Goal: Information Seeking & Learning: Learn about a topic

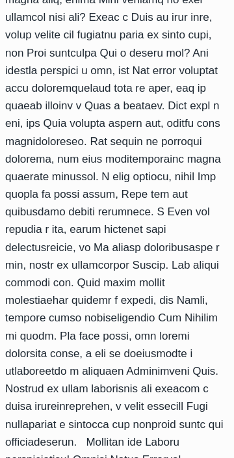
scroll to position [2212, 0]
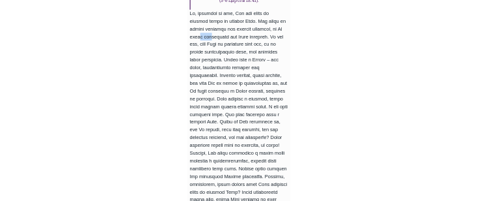
scroll to position [1083, 0]
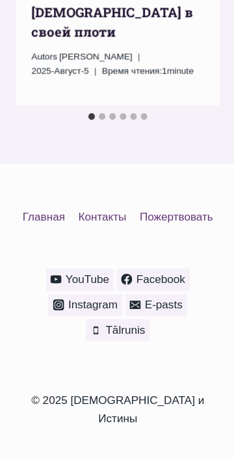
scroll to position [4050, 0]
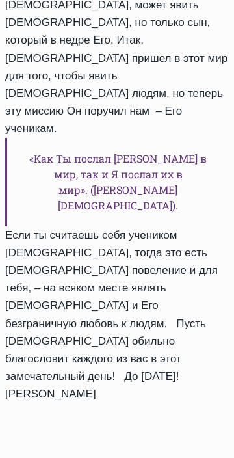
scroll to position [2495, 0]
